Goal: Download file/media

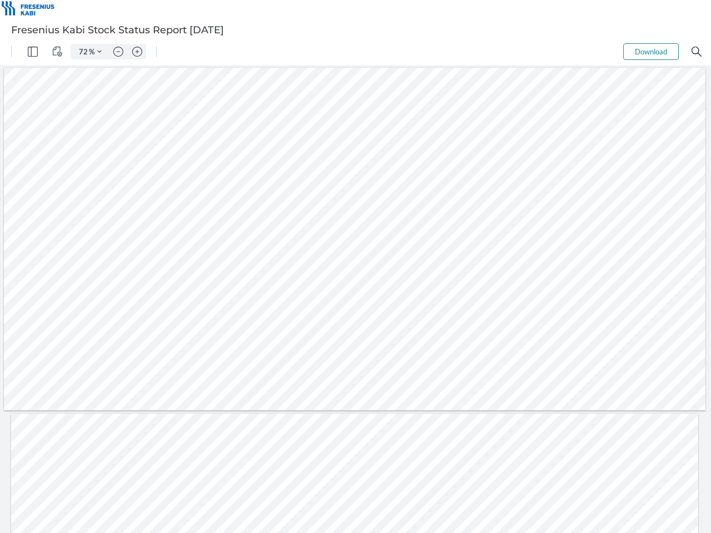
click at [33, 52] on img "Panel" at bounding box center [33, 52] width 10 height 10
click at [57, 52] on img "View Controls" at bounding box center [57, 52] width 10 height 10
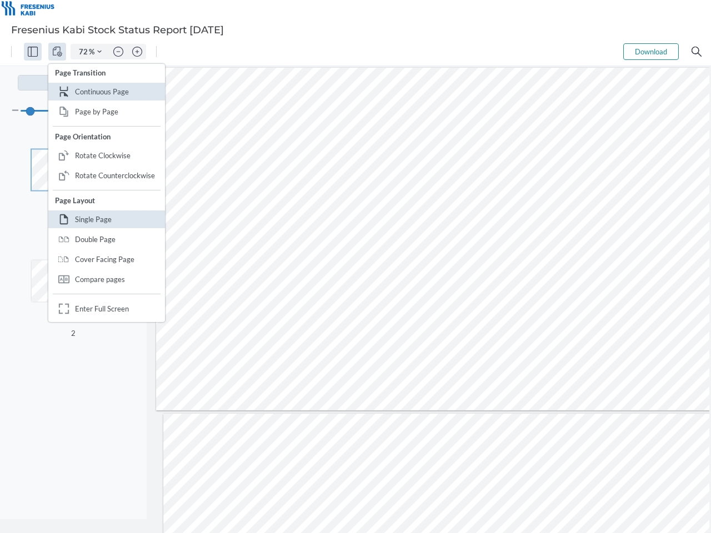
click at [84, 52] on input "72" at bounding box center [81, 52] width 16 height 10
click at [99, 52] on img "Zoom Controls" at bounding box center [99, 51] width 4 height 4
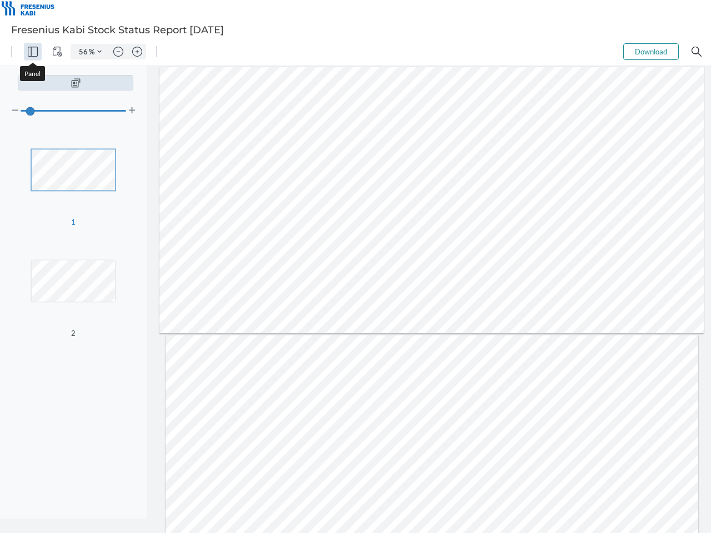
click at [118, 52] on img "Zoom out" at bounding box center [118, 52] width 10 height 10
click at [137, 52] on img "Zoom in" at bounding box center [137, 52] width 10 height 10
type input "56"
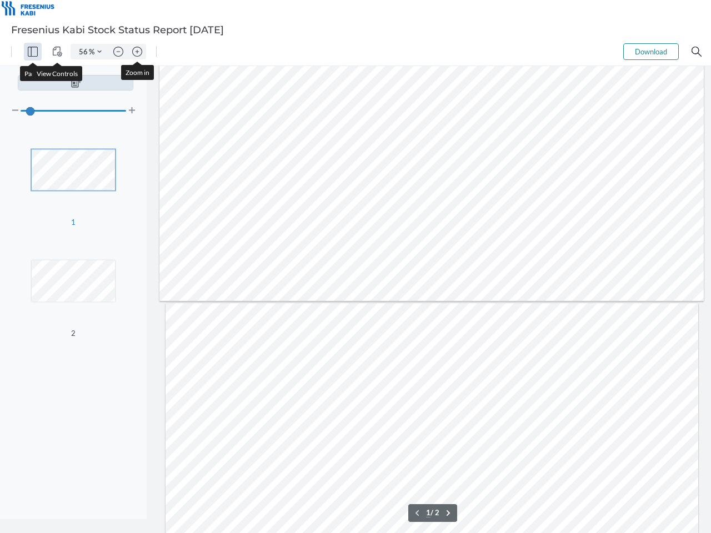
click at [651, 52] on button "Download" at bounding box center [651, 51] width 56 height 17
click at [697, 52] on img "Search" at bounding box center [697, 52] width 10 height 10
